Goal: Task Accomplishment & Management: Complete application form

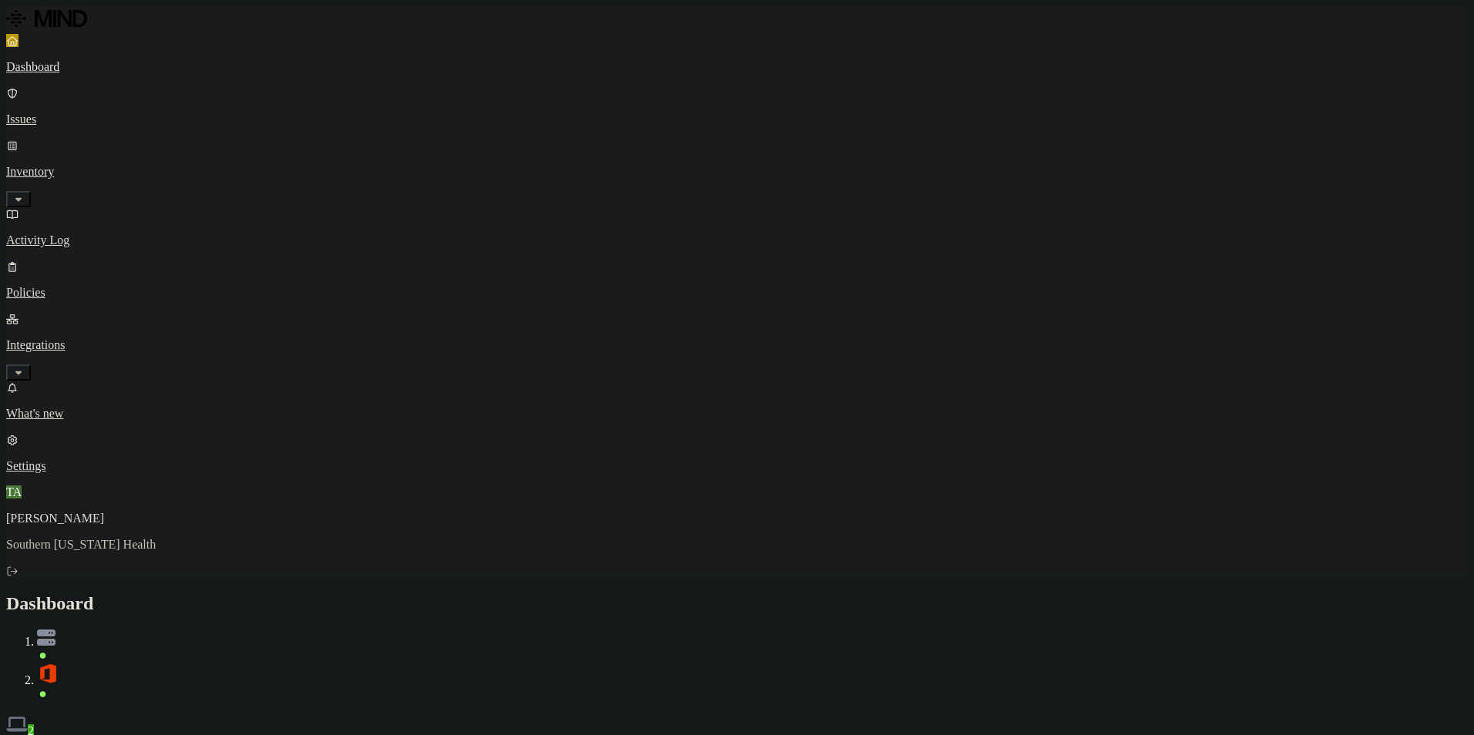
click at [71, 286] on p "Policies" at bounding box center [736, 293] width 1461 height 14
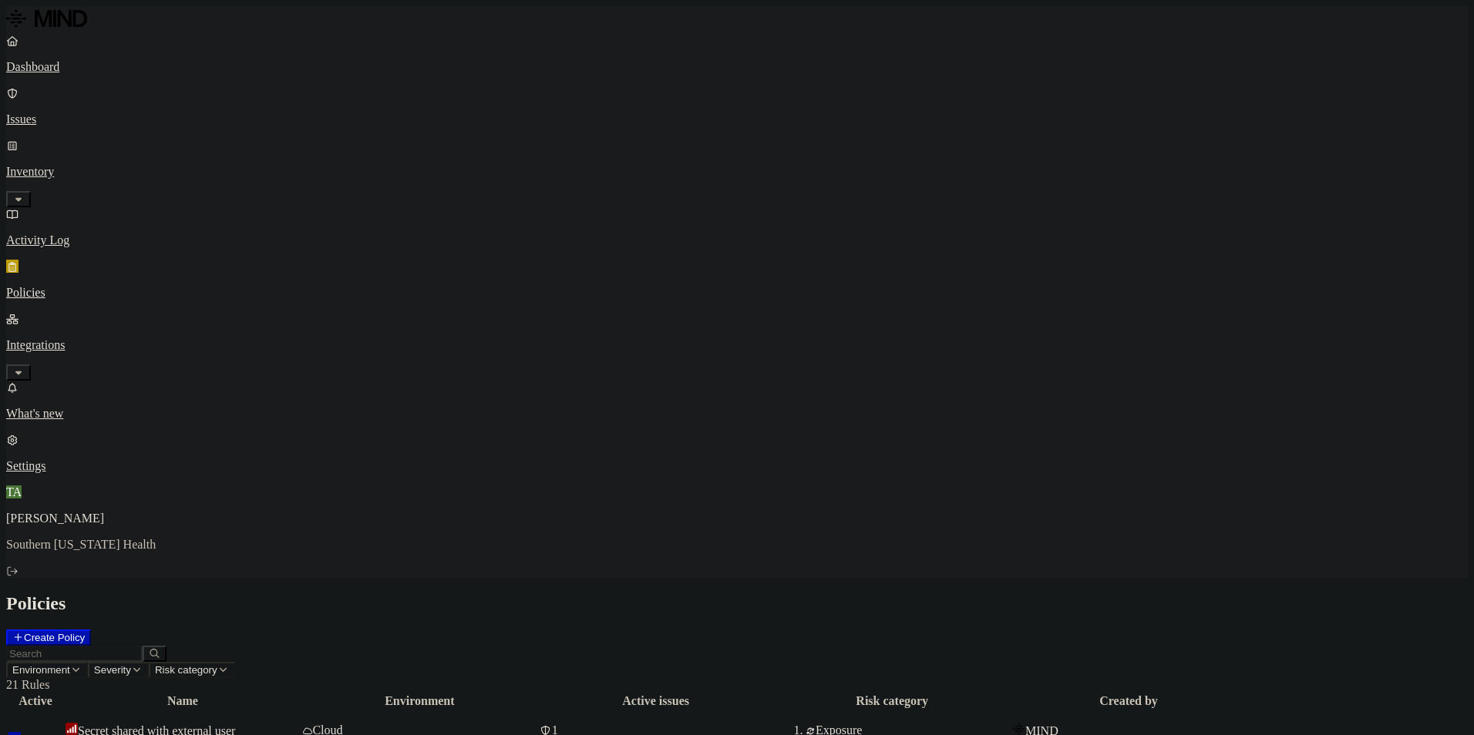
click at [91, 630] on button "Create Policy" at bounding box center [48, 638] width 85 height 16
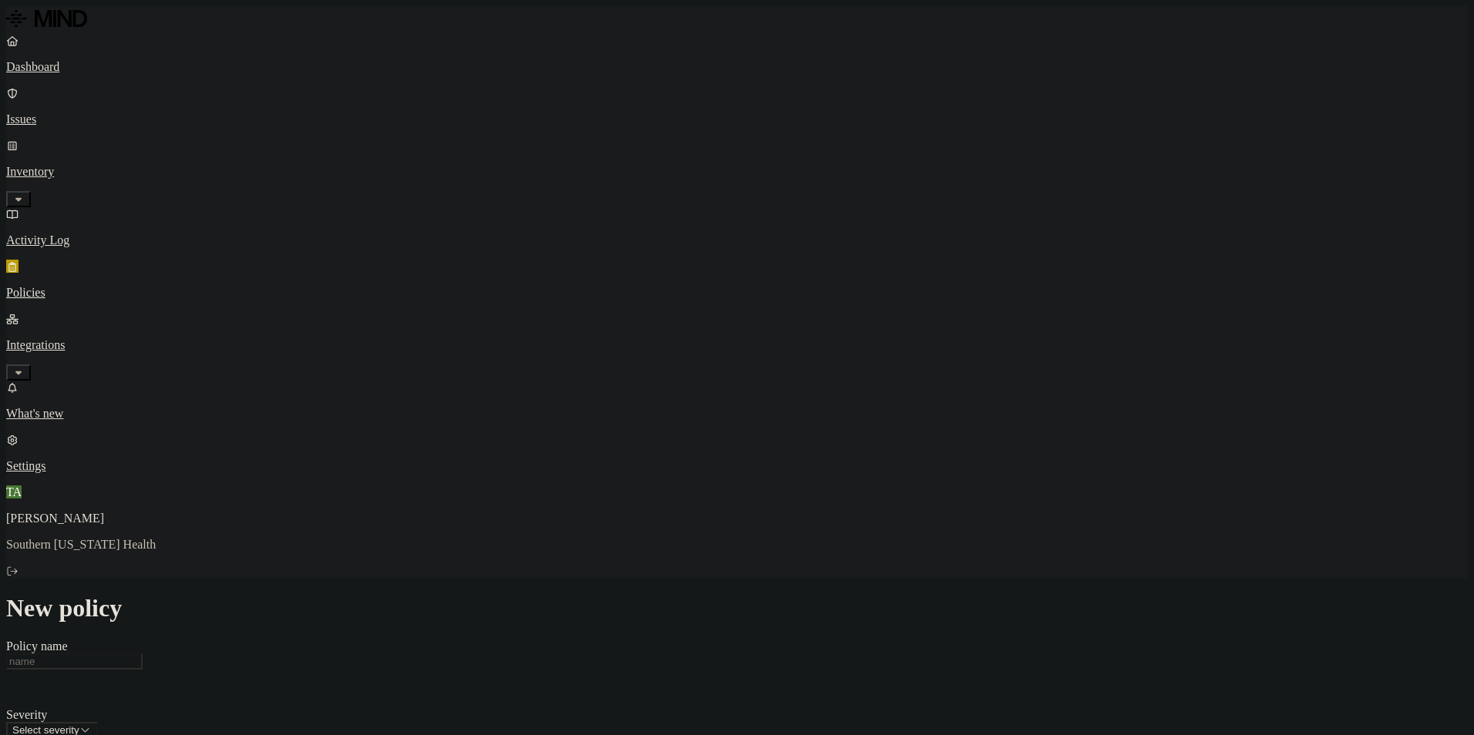
scroll to position [385, 0]
click at [644, 345] on label "Data type" at bounding box center [632, 337] width 23 height 27
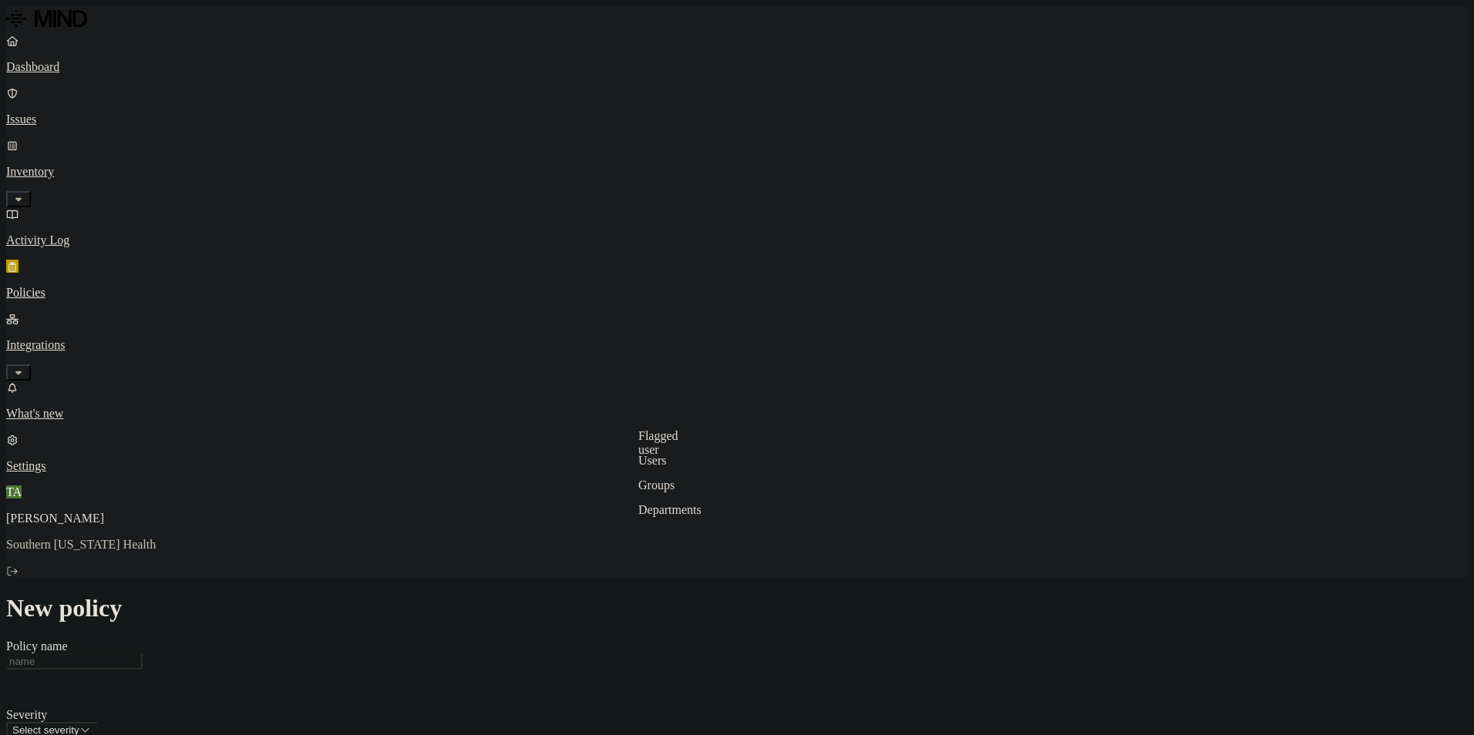
click at [674, 492] on label "Groups" at bounding box center [656, 485] width 36 height 13
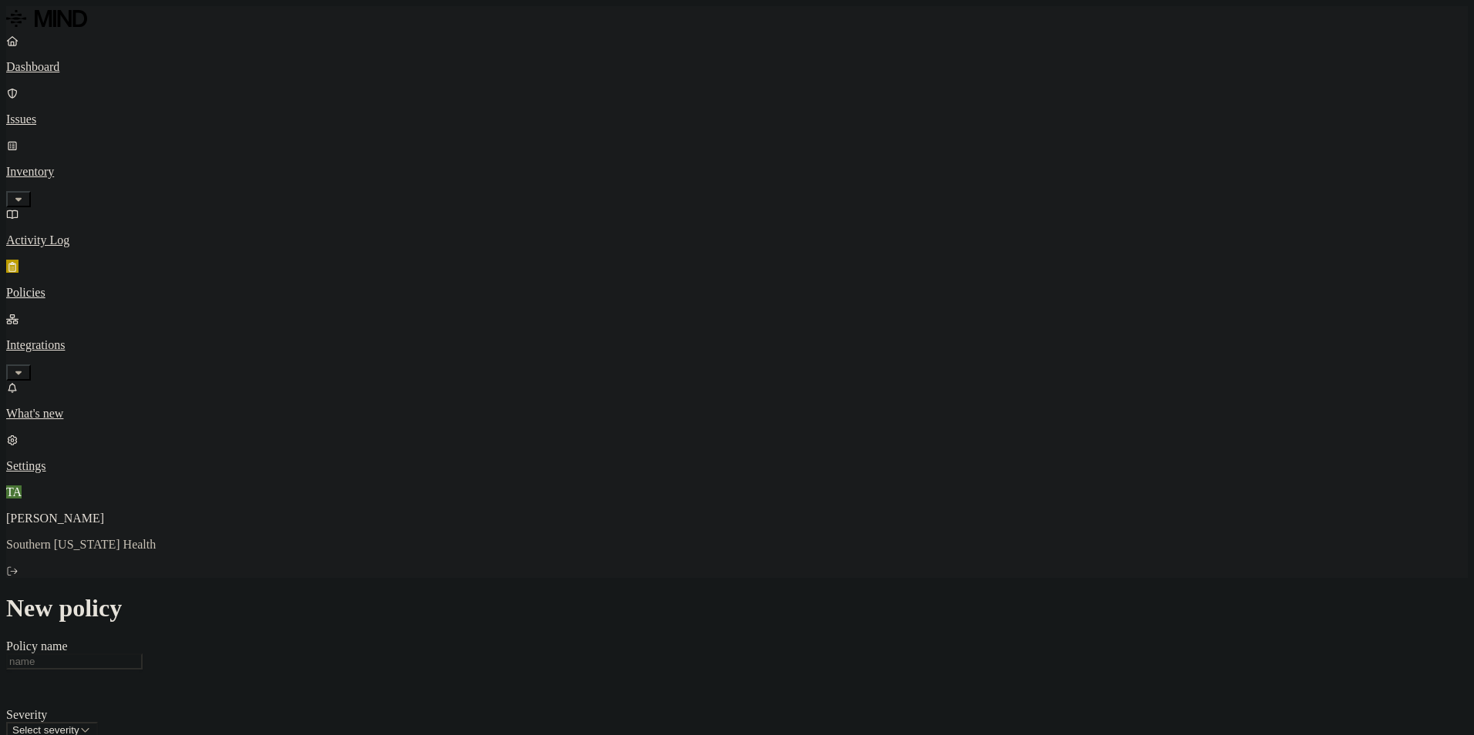
drag, startPoint x: 1184, startPoint y: 400, endPoint x: 1174, endPoint y: 364, distance: 37.6
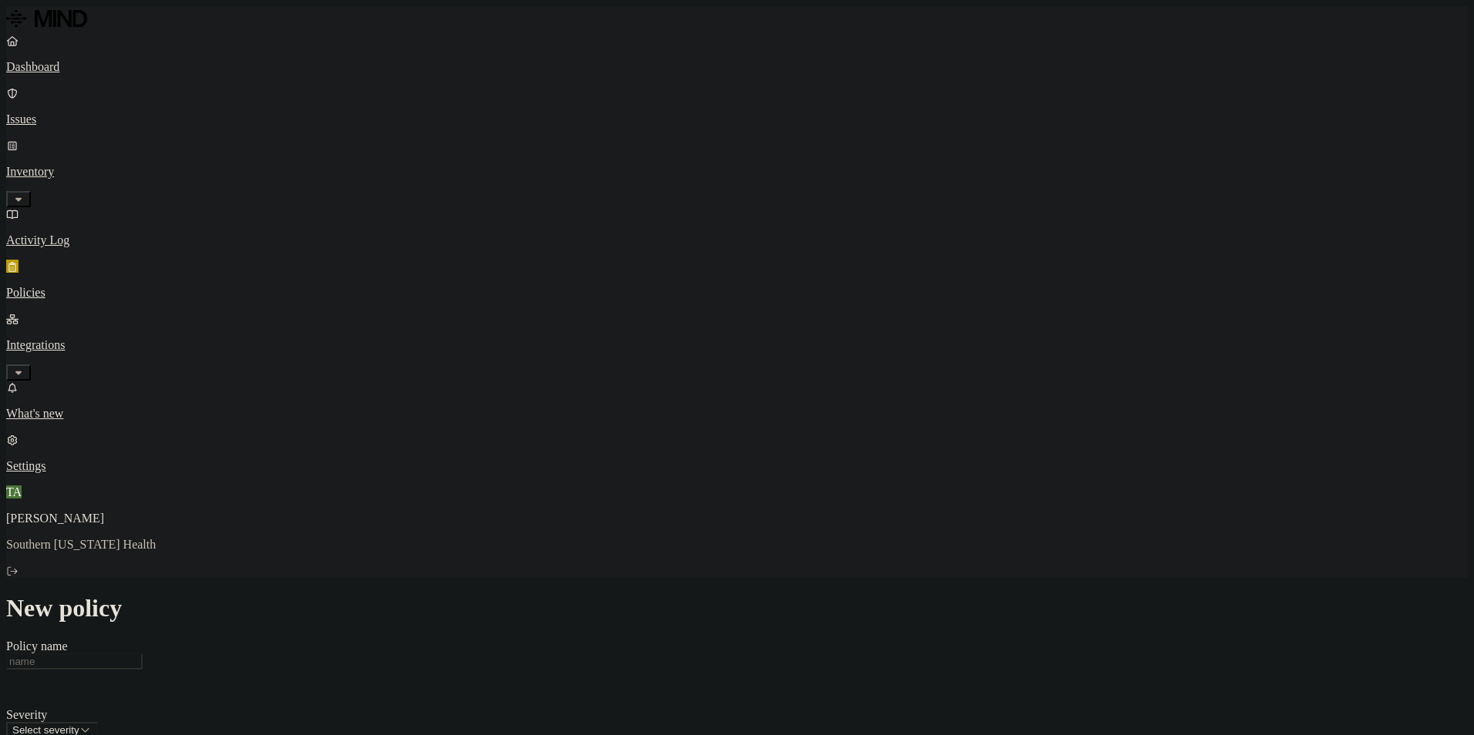
click at [643, 368] on label "File type" at bounding box center [632, 362] width 22 height 27
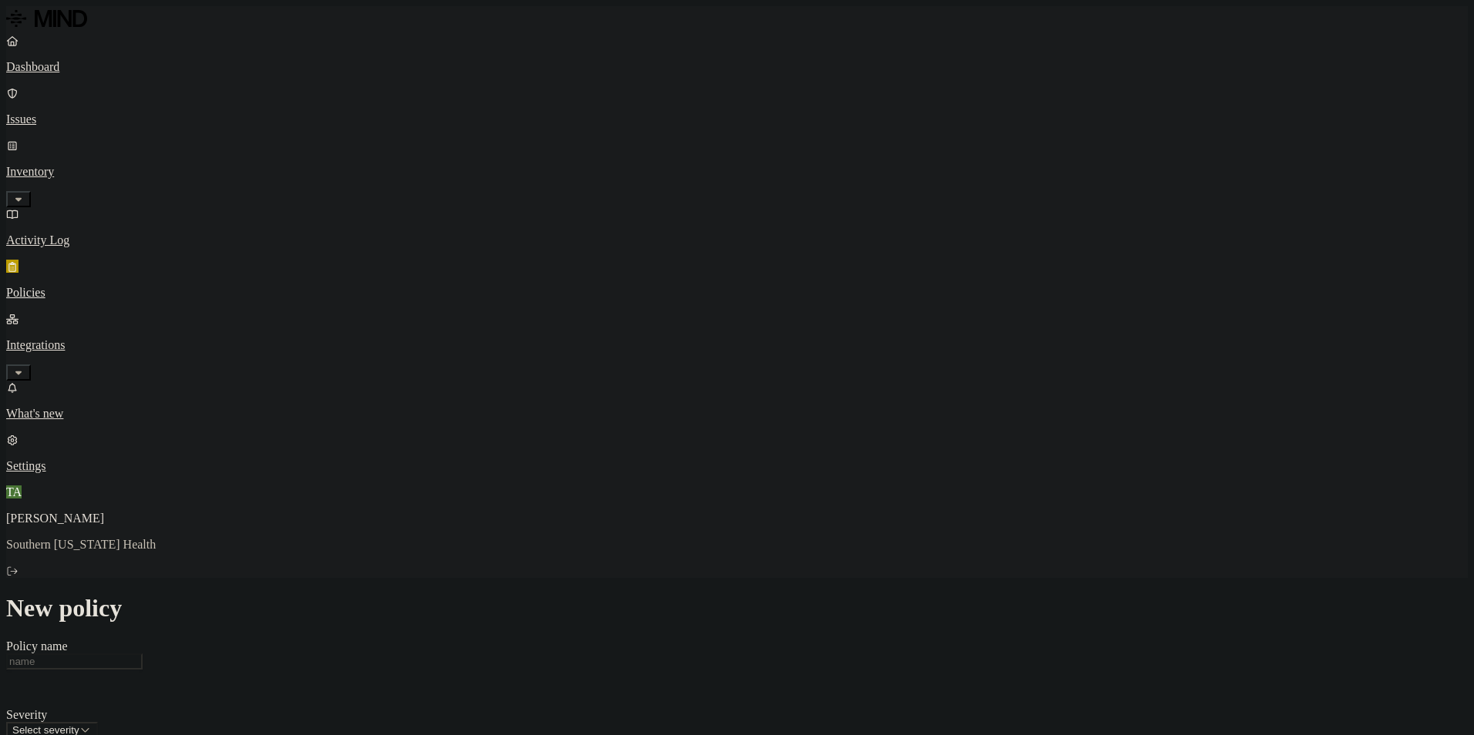
click at [644, 348] on label "Data type" at bounding box center [632, 337] width 23 height 27
click at [634, 439] on button "button" at bounding box center [627, 441] width 12 height 5
click at [637, 456] on div "ITIN" at bounding box center [695, 477] width 148 height 43
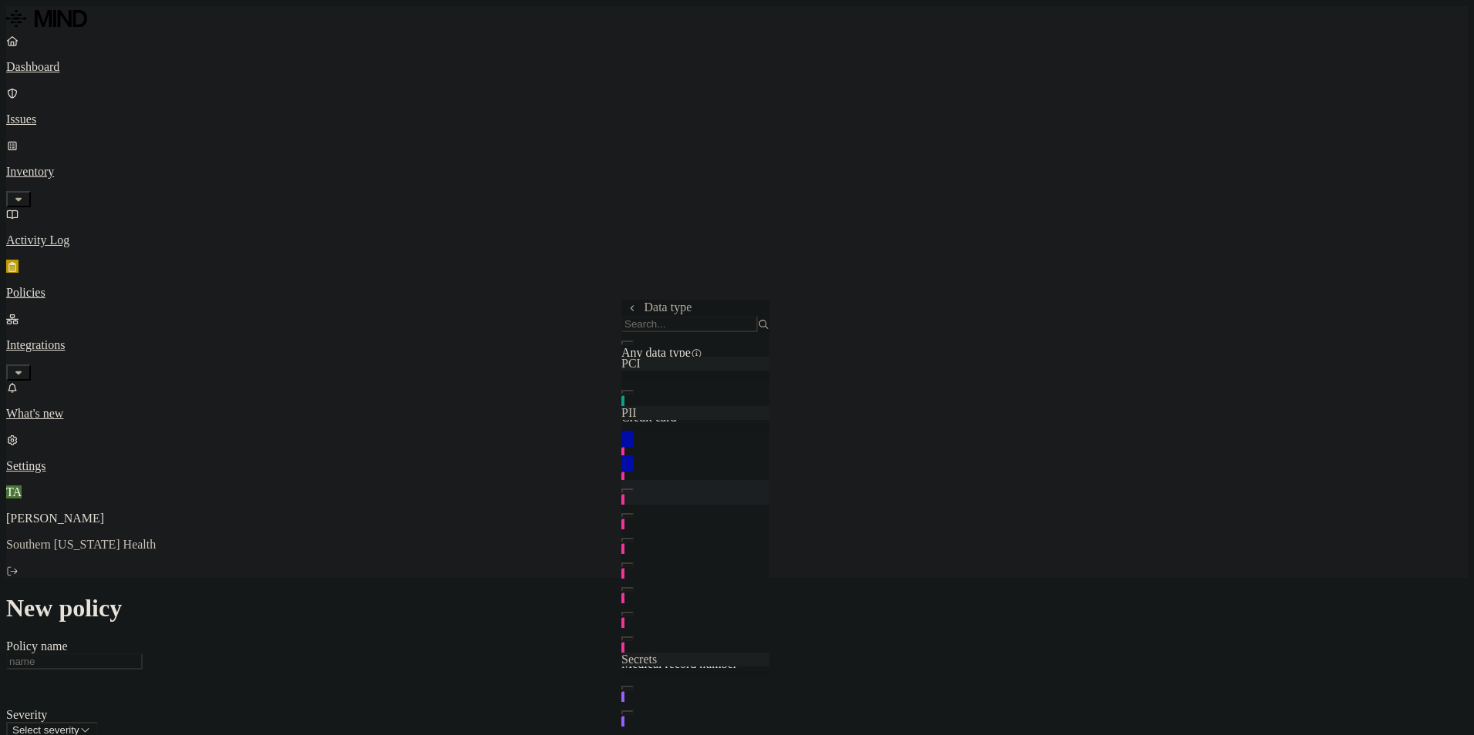
click at [636, 480] on div "Date of birth" at bounding box center [695, 501] width 148 height 43
click at [634, 513] on button "button" at bounding box center [627, 515] width 12 height 5
click at [644, 530] on div "Address" at bounding box center [695, 551] width 148 height 43
click at [642, 554] on div "Person name" at bounding box center [695, 575] width 148 height 43
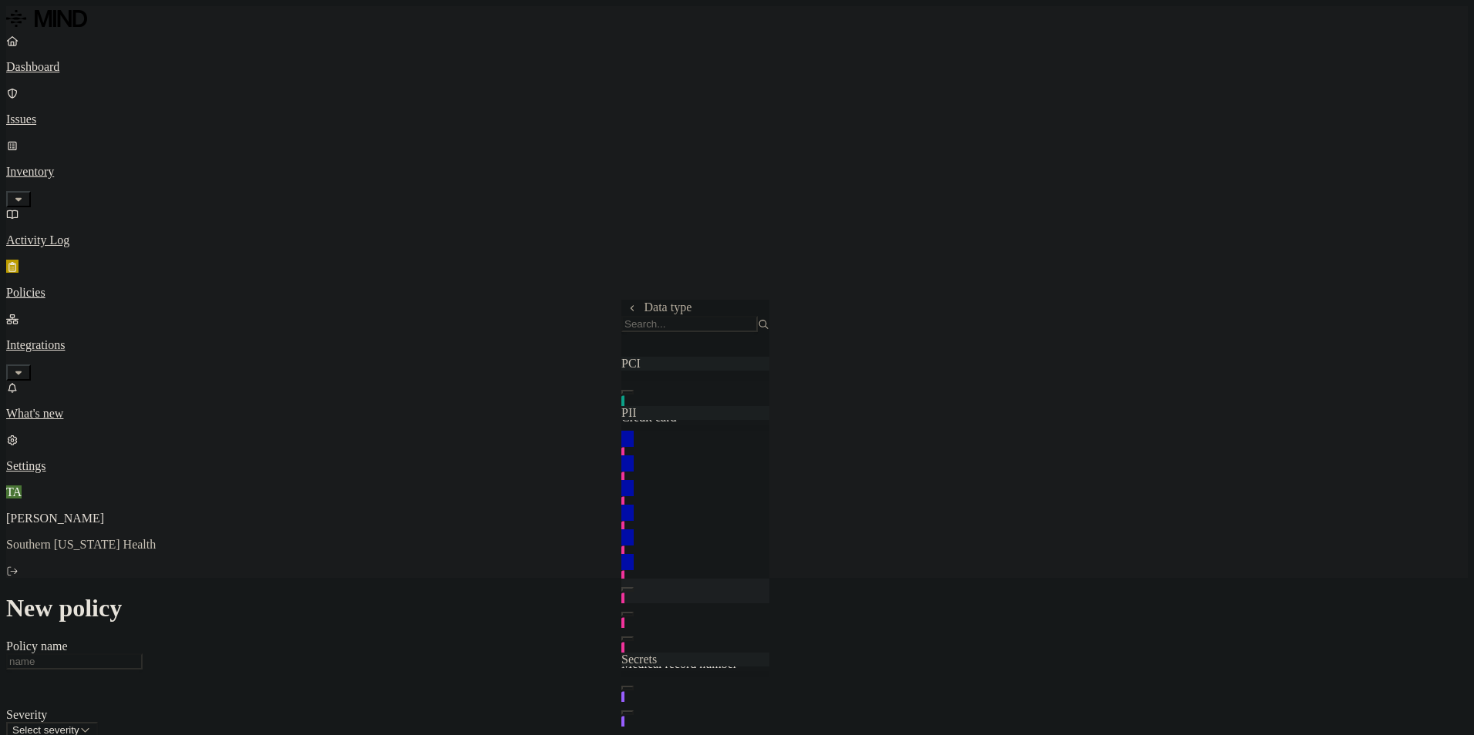
click at [632, 579] on div "Email" at bounding box center [695, 600] width 148 height 43
click at [633, 628] on div "Medical record number" at bounding box center [695, 649] width 148 height 43
click at [660, 389] on label "Internal access" at bounding box center [640, 378] width 39 height 27
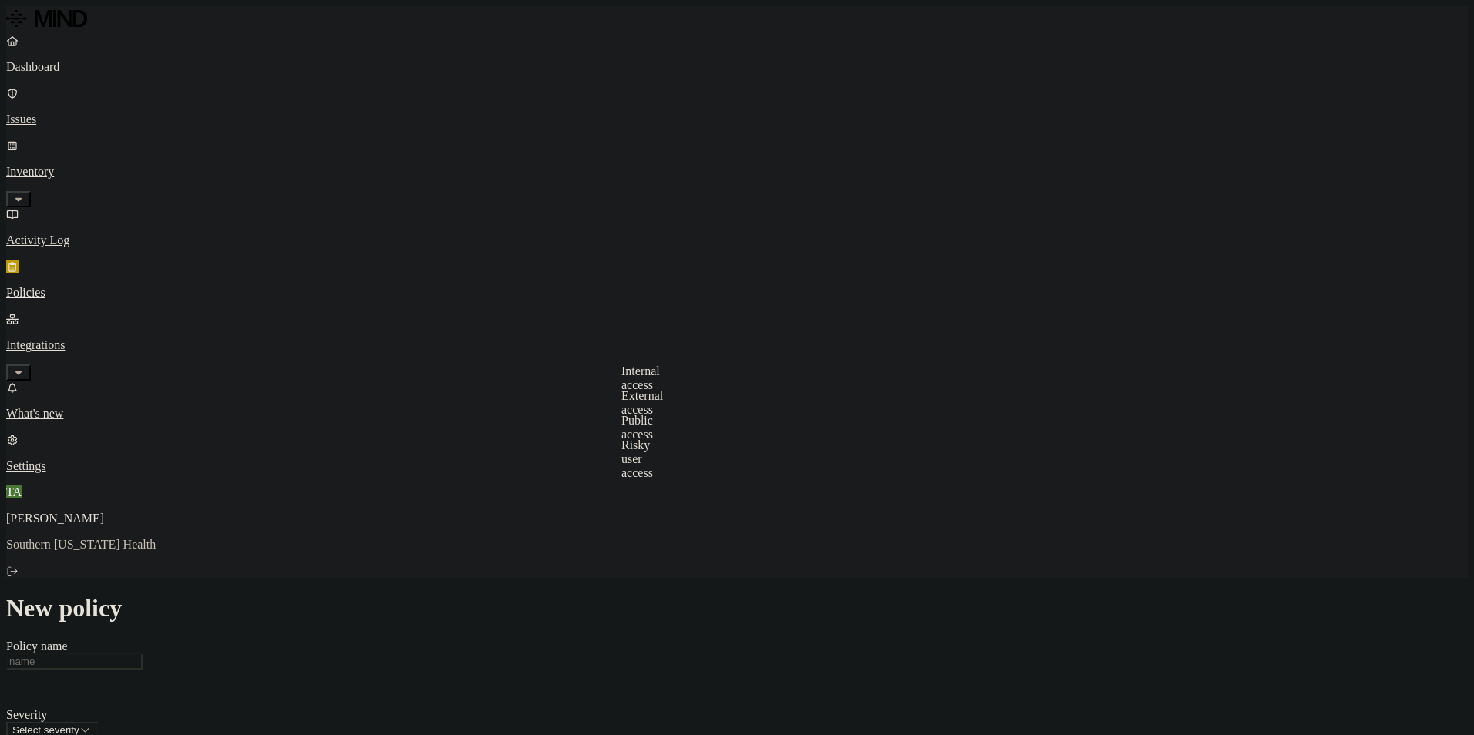
click at [667, 473] on label "Specific application" at bounding box center [648, 467] width 55 height 27
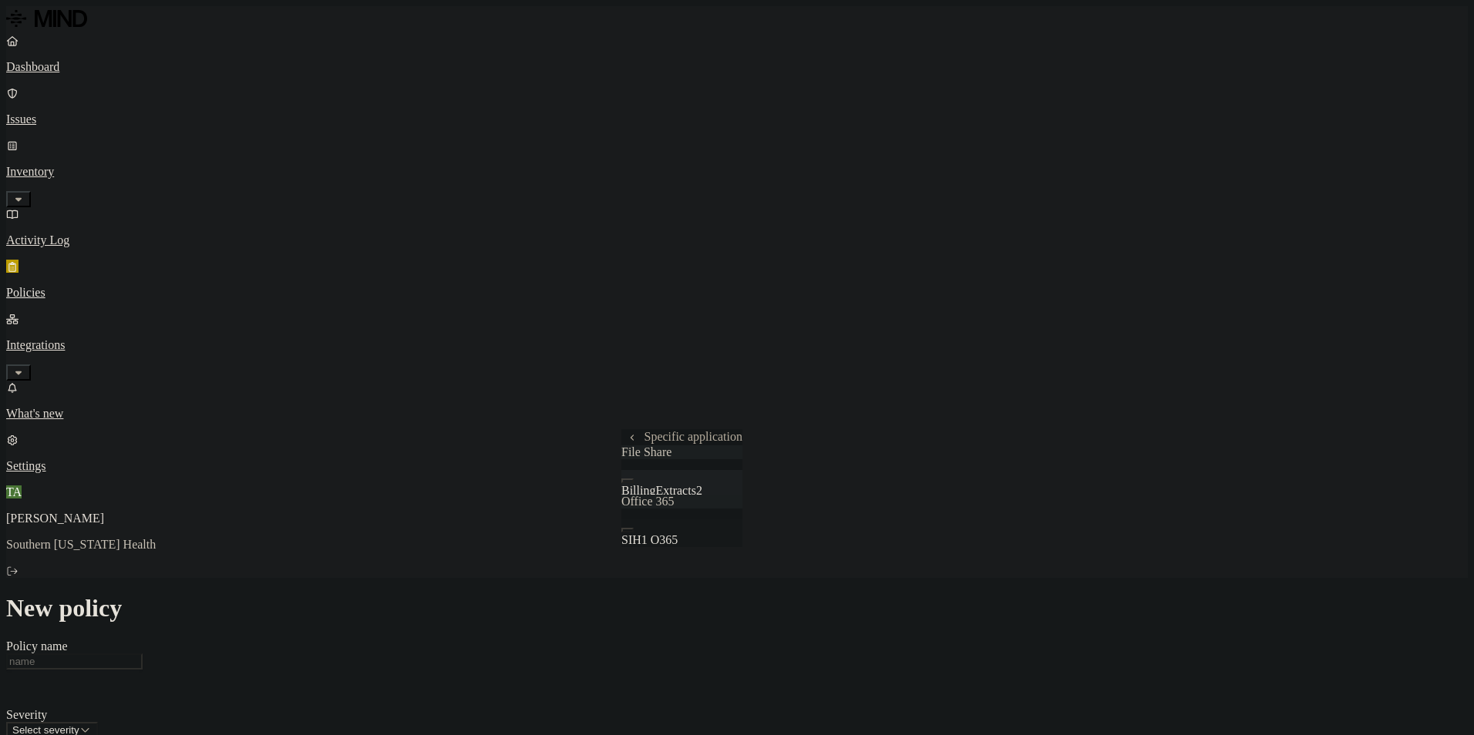
click at [640, 498] on div "BillingExtracts2" at bounding box center [681, 484] width 121 height 28
click at [660, 390] on label "Internal access" at bounding box center [640, 378] width 39 height 27
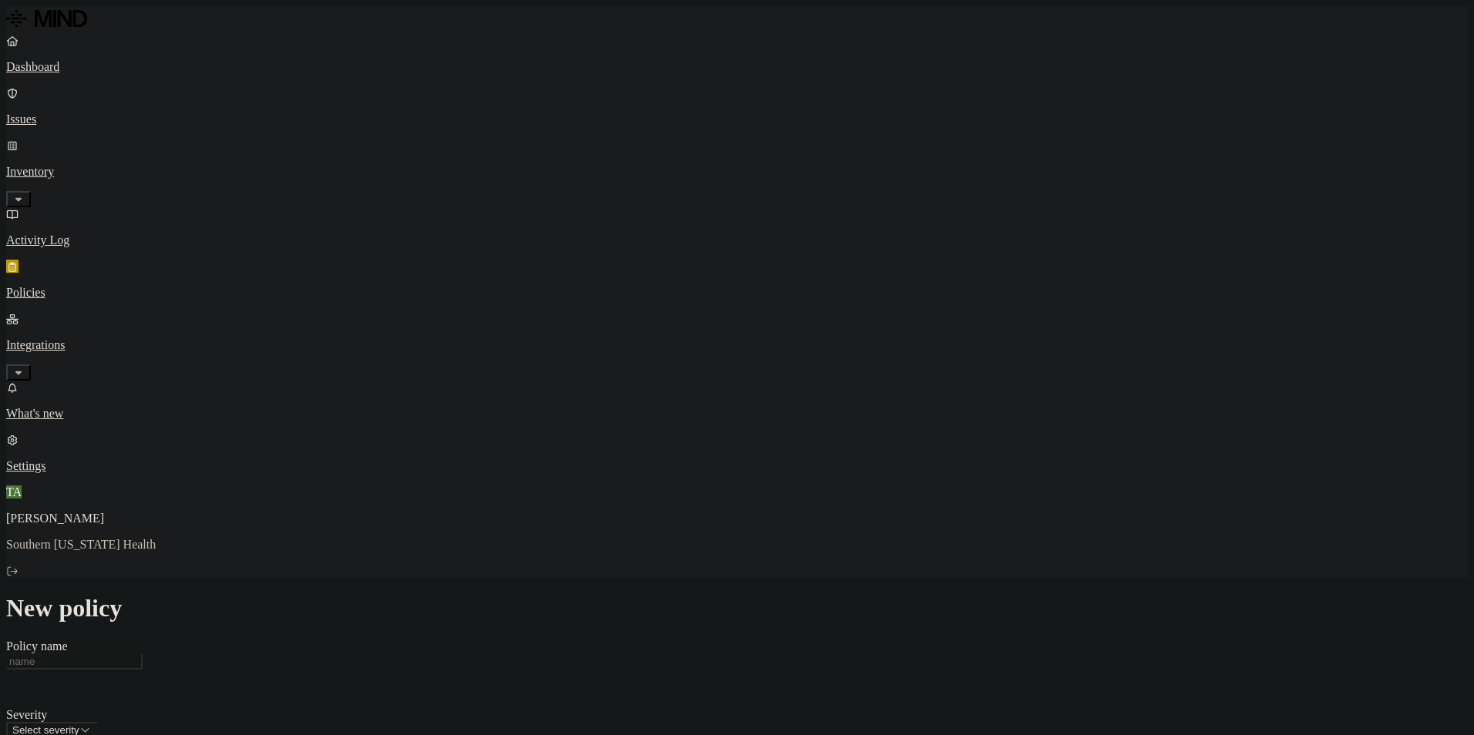
click at [644, 380] on label "Internal access" at bounding box center [640, 378] width 39 height 27
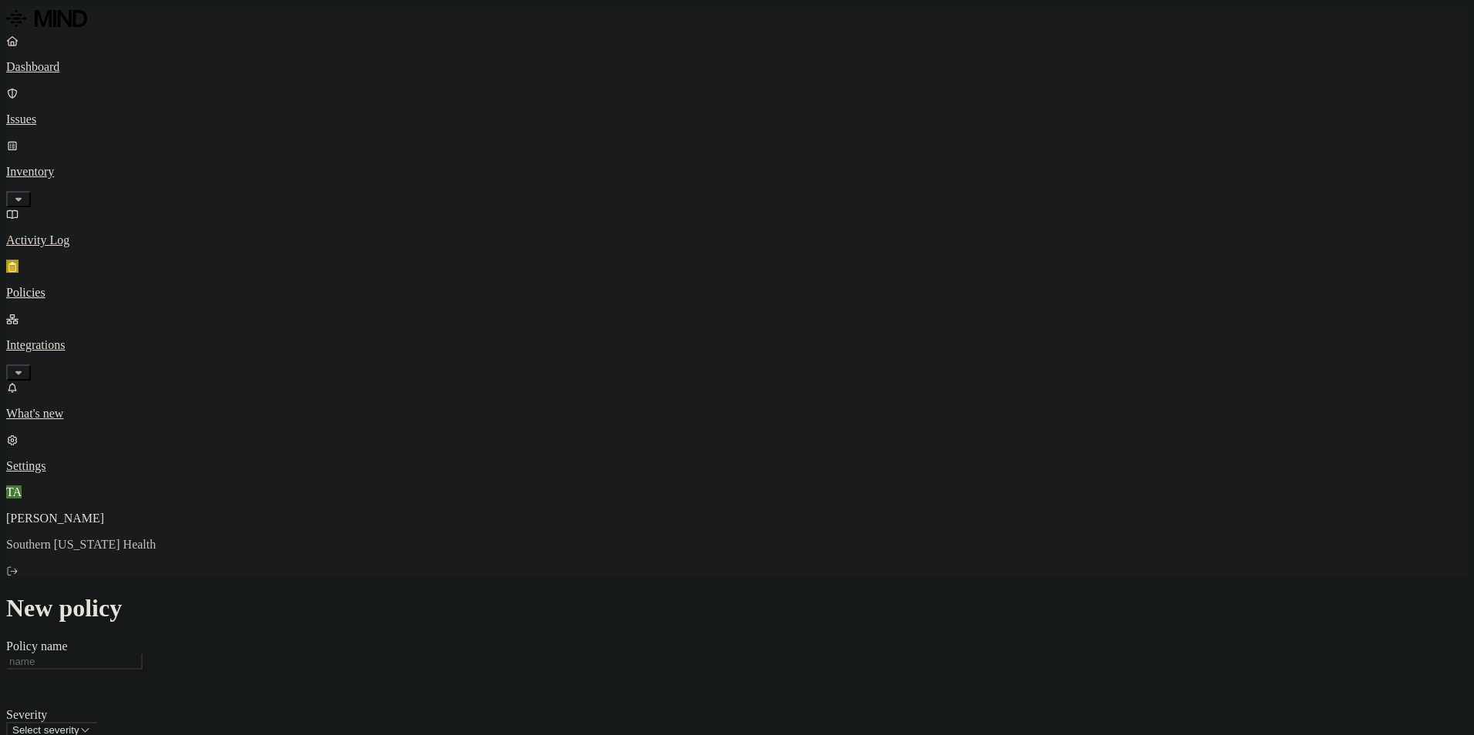
click at [105, 74] on link "Dashboard" at bounding box center [736, 54] width 1461 height 40
drag, startPoint x: 1067, startPoint y: 60, endPoint x: 1036, endPoint y: 0, distance: 67.6
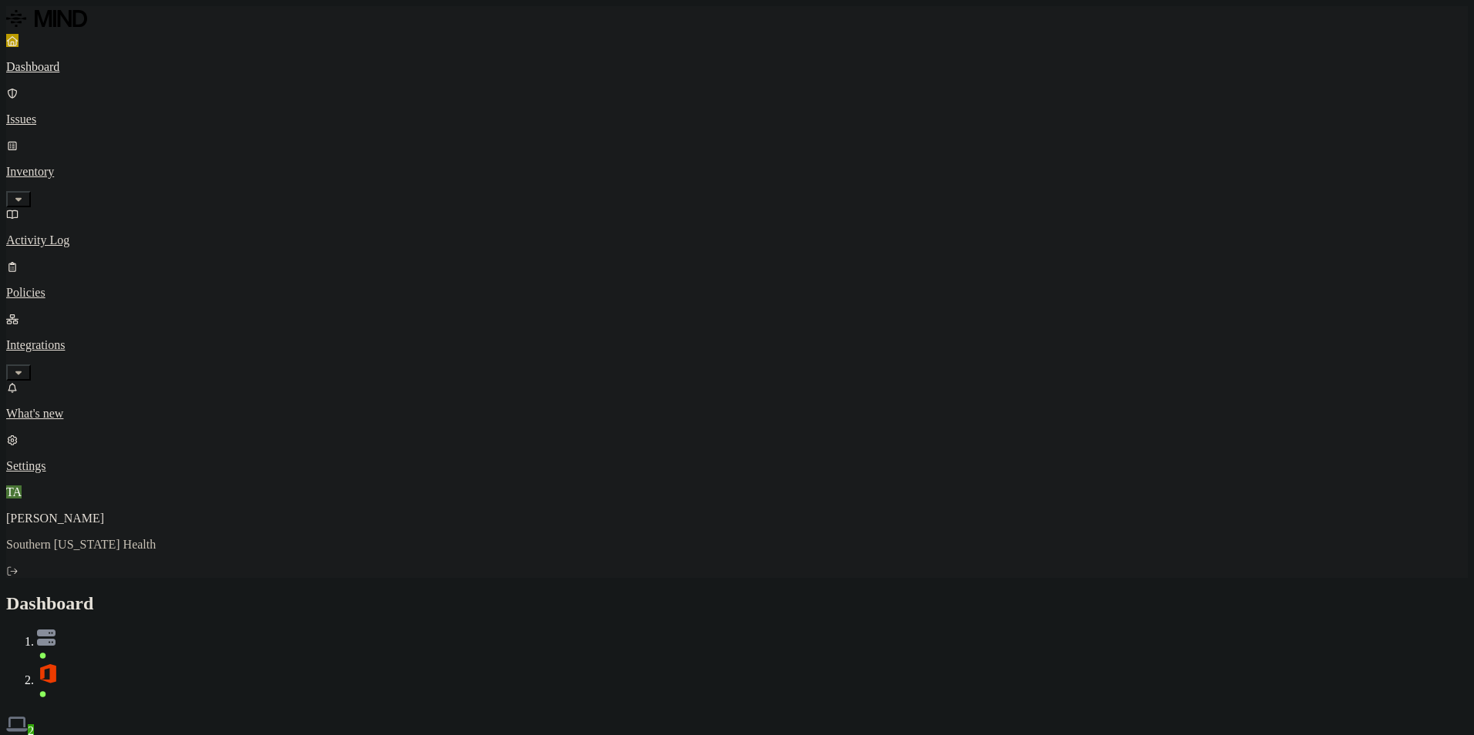
click at [1065, 735] on div "Discovery Detection Prevention" at bounding box center [736, 746] width 1461 height 16
click at [76, 260] on link "Policies" at bounding box center [736, 280] width 1461 height 40
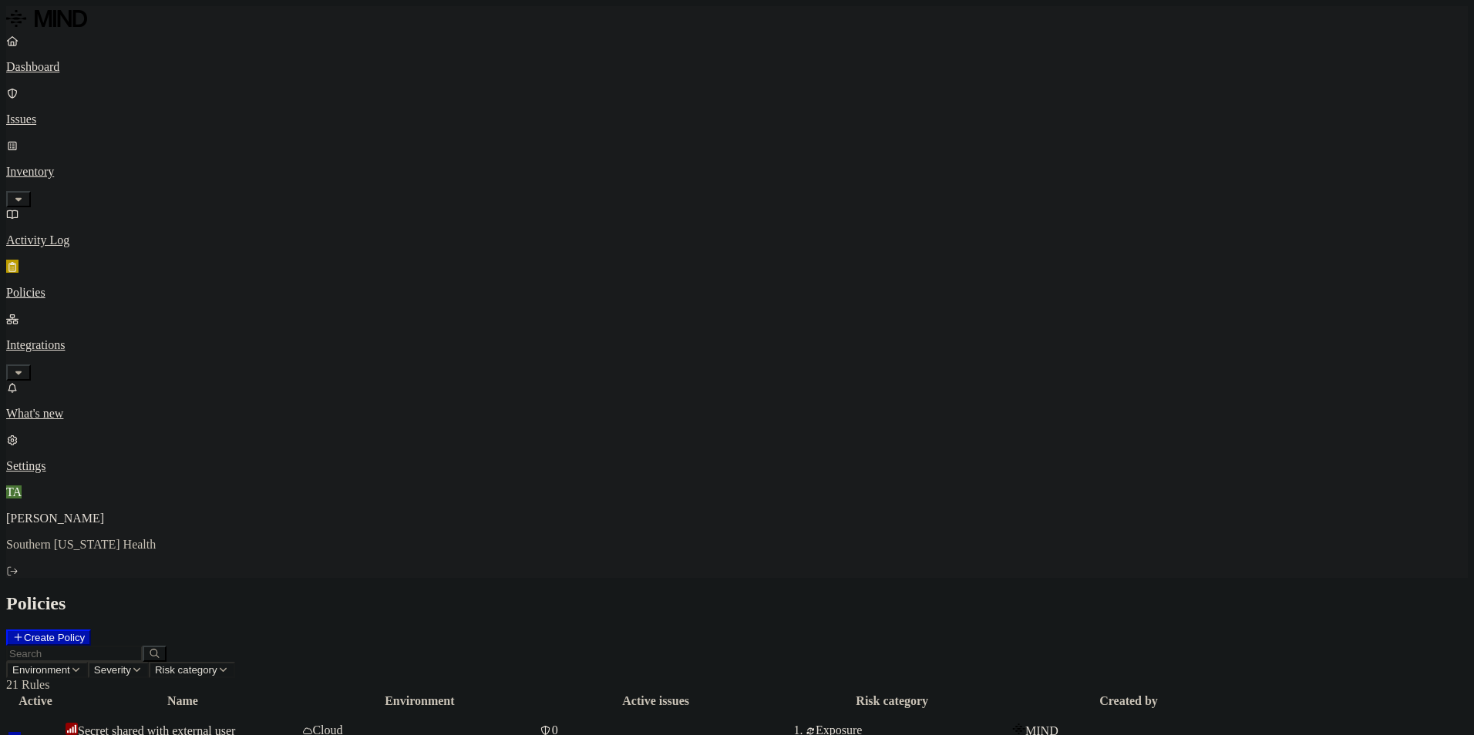
click at [91, 630] on button "Create Policy" at bounding box center [48, 638] width 85 height 16
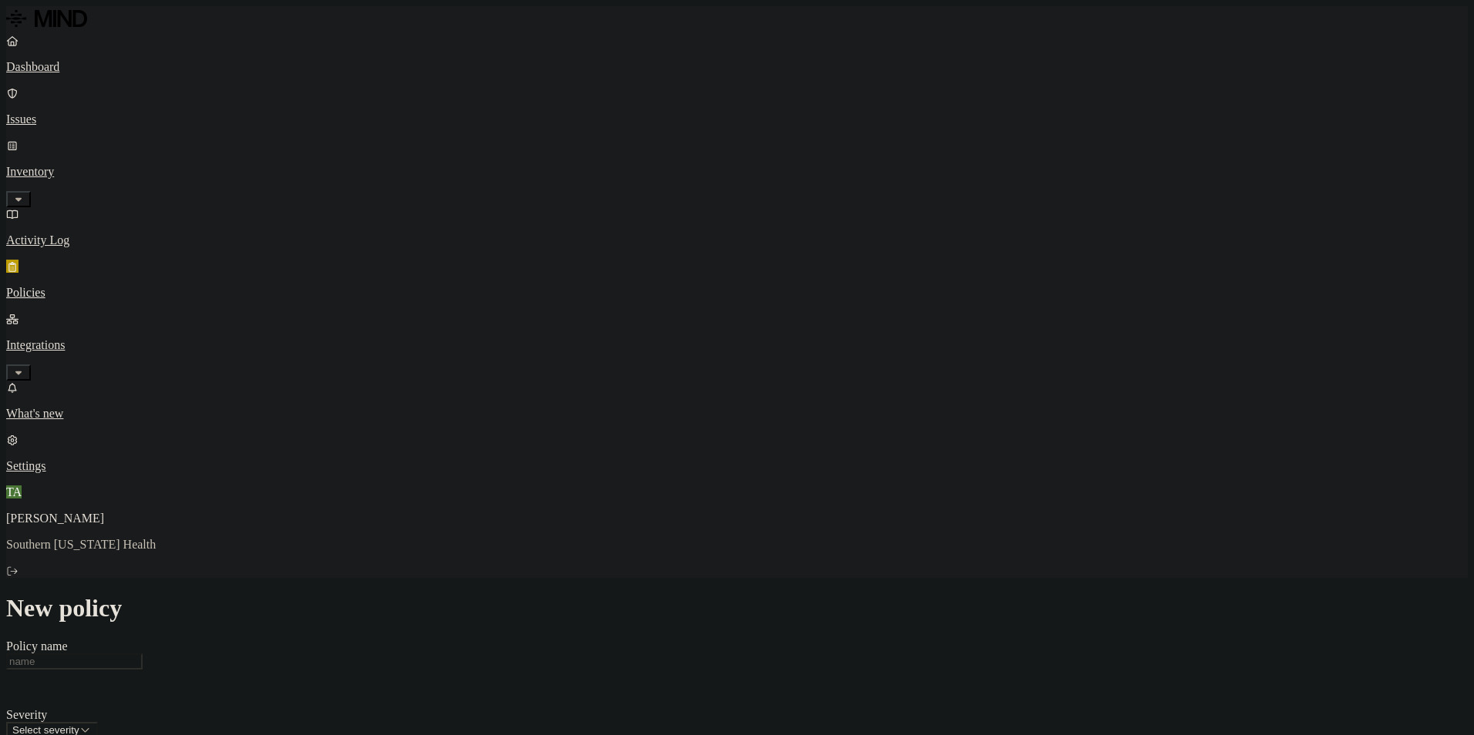
drag, startPoint x: 73, startPoint y: 206, endPoint x: 82, endPoint y: 250, distance: 44.7
click at [73, 338] on p "Integrations" at bounding box center [736, 345] width 1461 height 14
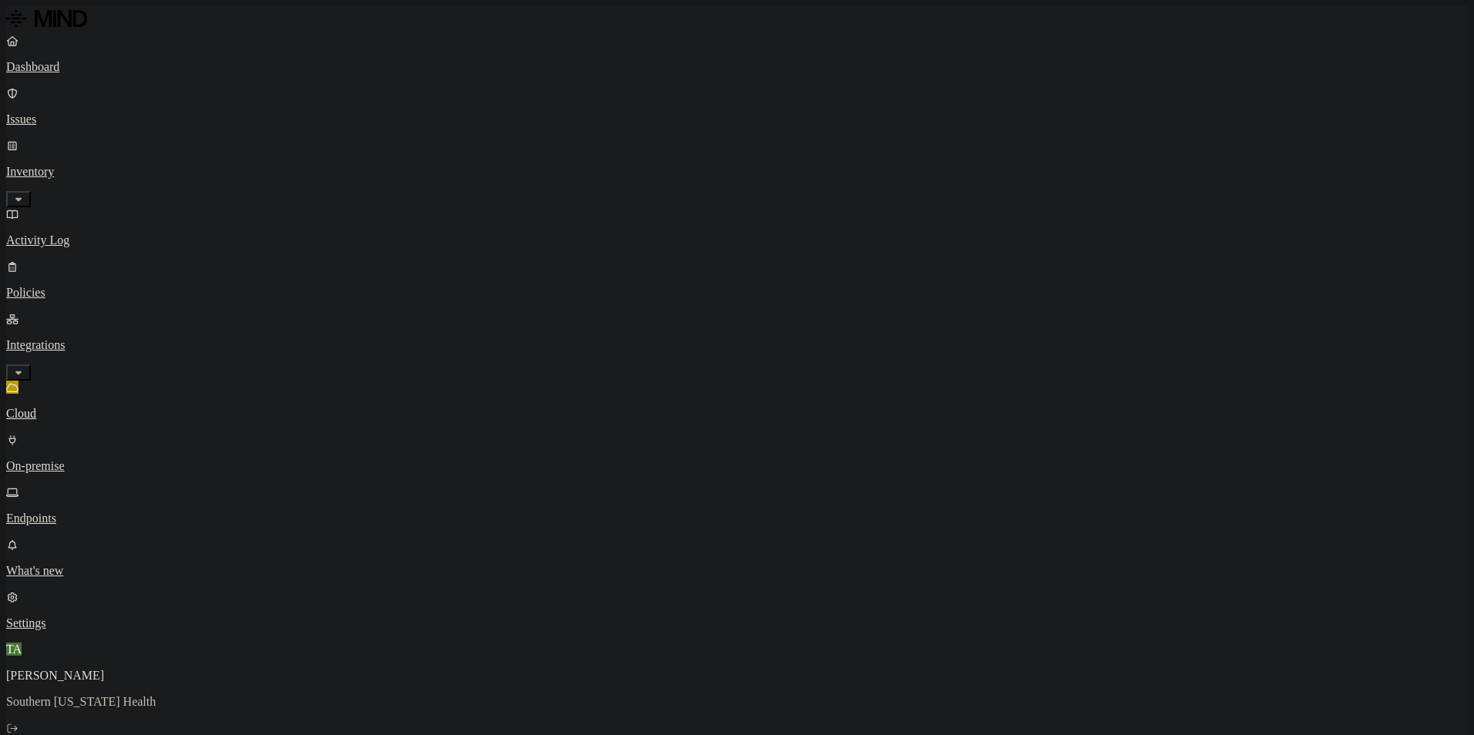
copy div "BillingExtracts2"
click at [55, 113] on p "Issues" at bounding box center [736, 120] width 1461 height 14
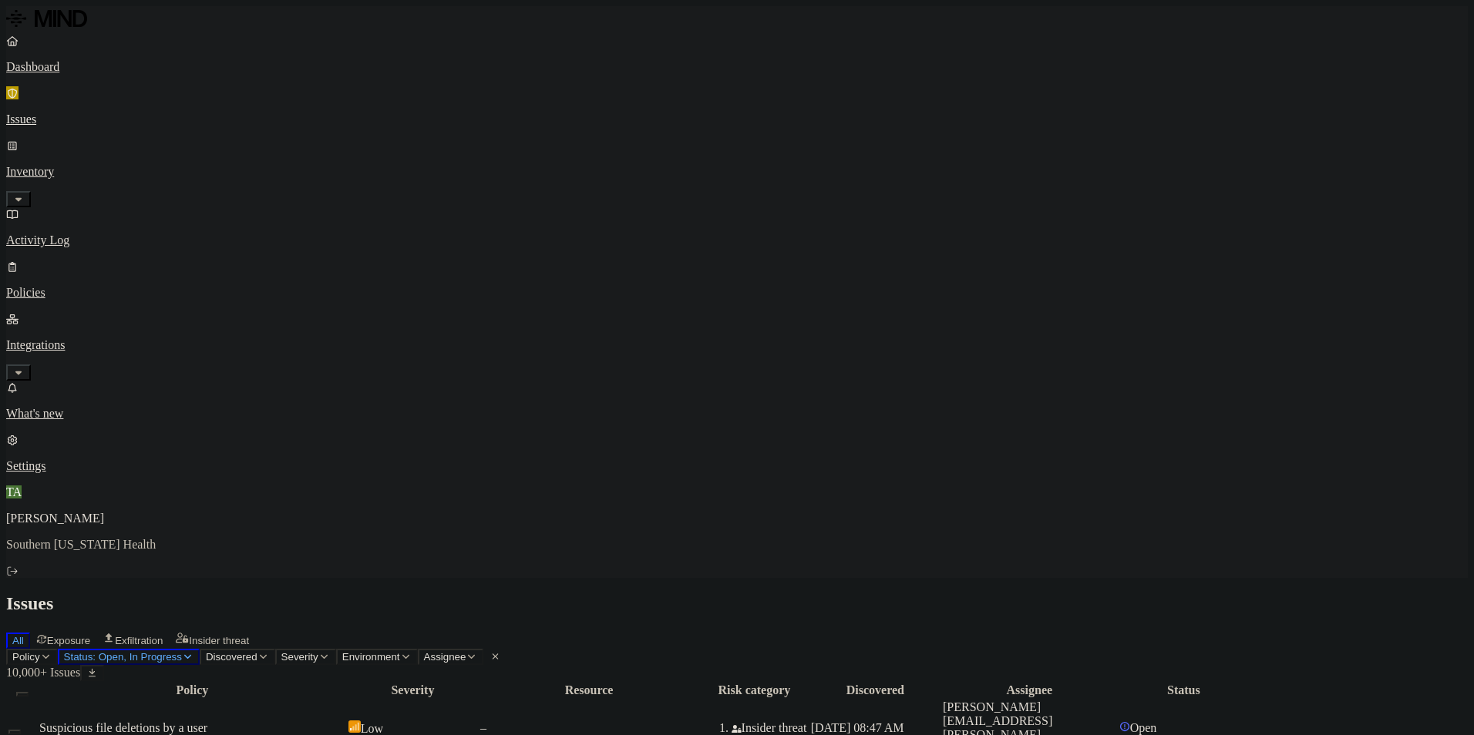
click at [657, 593] on h2 "Issues" at bounding box center [736, 603] width 1461 height 21
click at [98, 165] on p "Inventory" at bounding box center [736, 172] width 1461 height 14
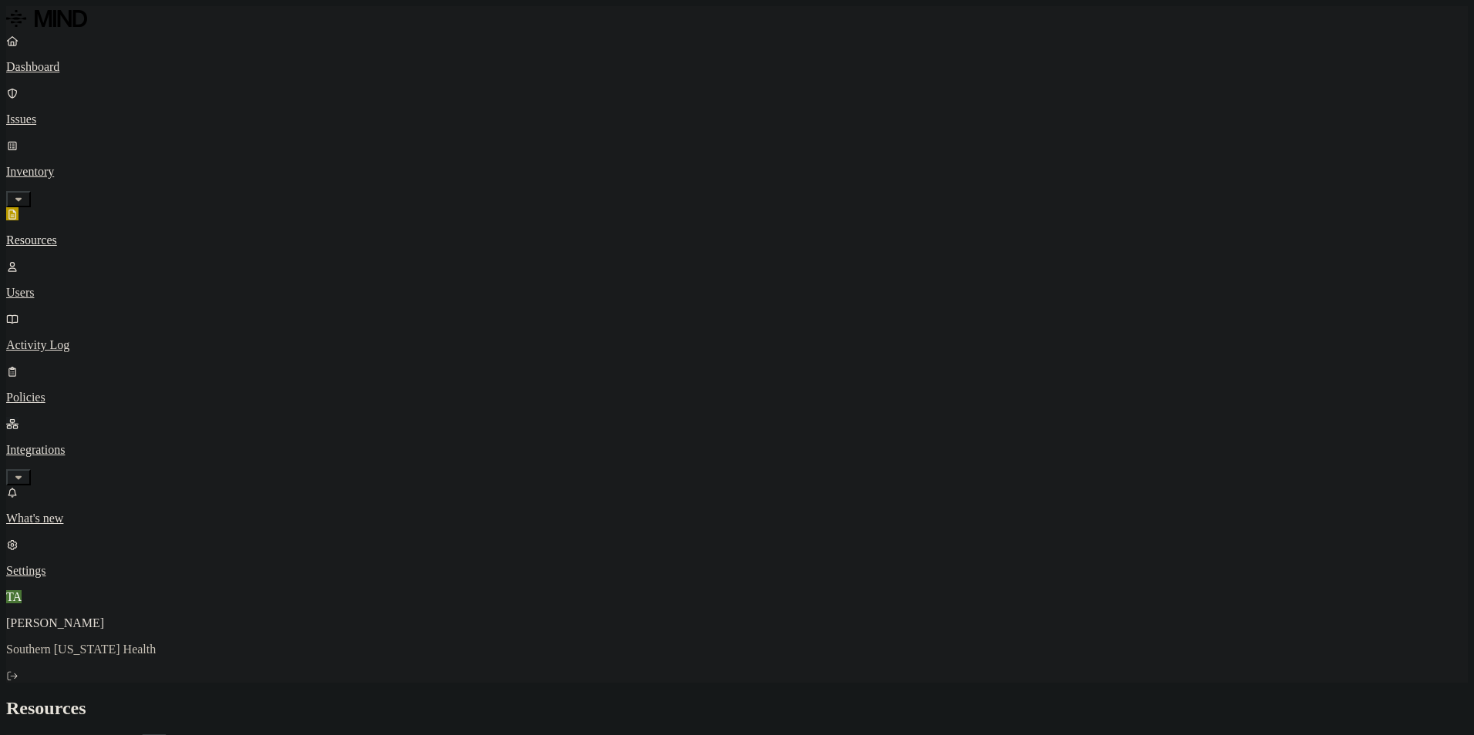
click at [59, 443] on p "Integrations" at bounding box center [736, 450] width 1461 height 14
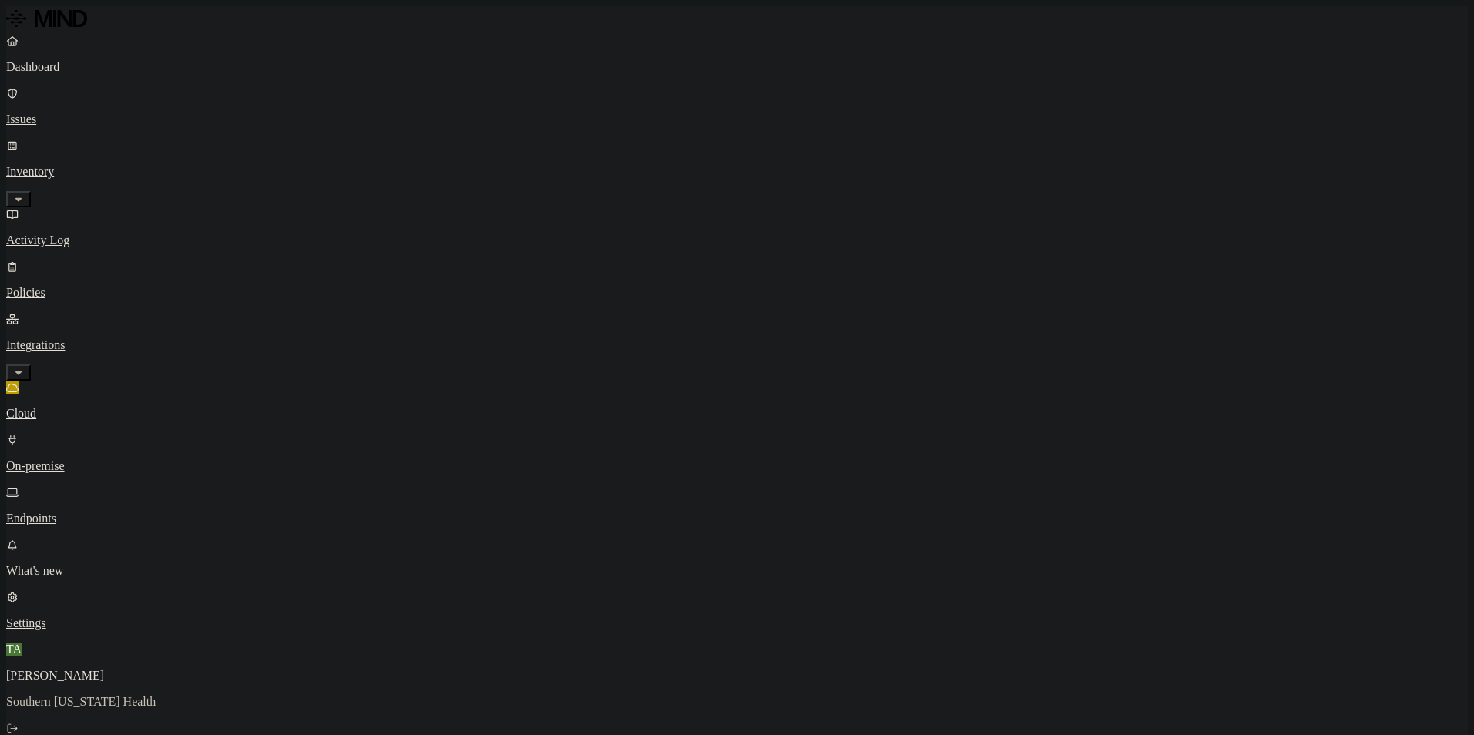
drag, startPoint x: 254, startPoint y: 122, endPoint x: 335, endPoint y: 123, distance: 80.9
